Goal: Navigation & Orientation: Find specific page/section

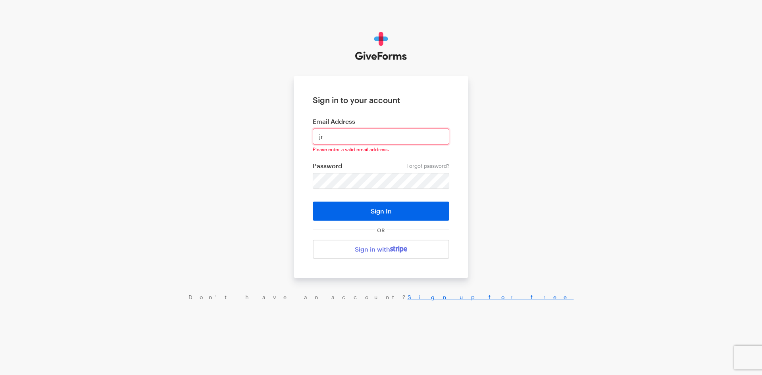
type input "[EMAIL_ADDRESS][DOMAIN_NAME]"
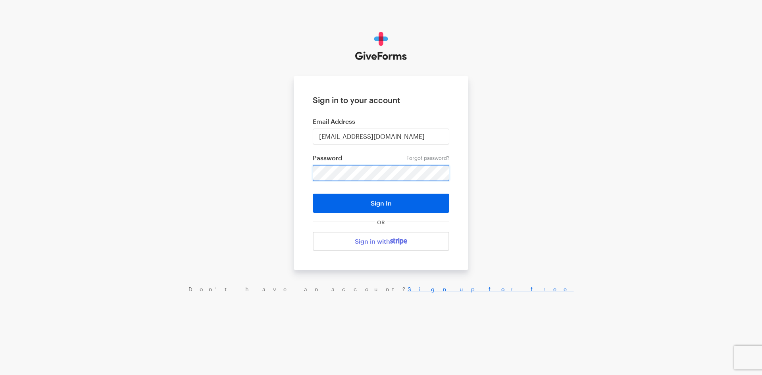
click at [313, 194] on button "Sign In" at bounding box center [381, 203] width 137 height 19
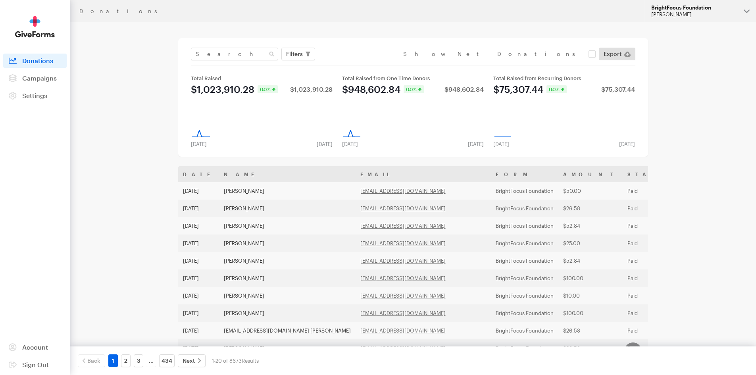
click at [690, 8] on div "BrightFocus Foundation" at bounding box center [695, 7] width 86 height 7
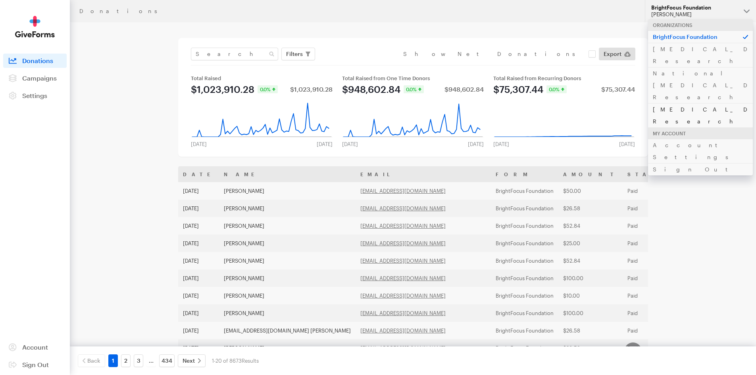
click at [669, 103] on link "[MEDICAL_DATA] Research" at bounding box center [700, 115] width 105 height 24
